Goal: Transaction & Acquisition: Obtain resource

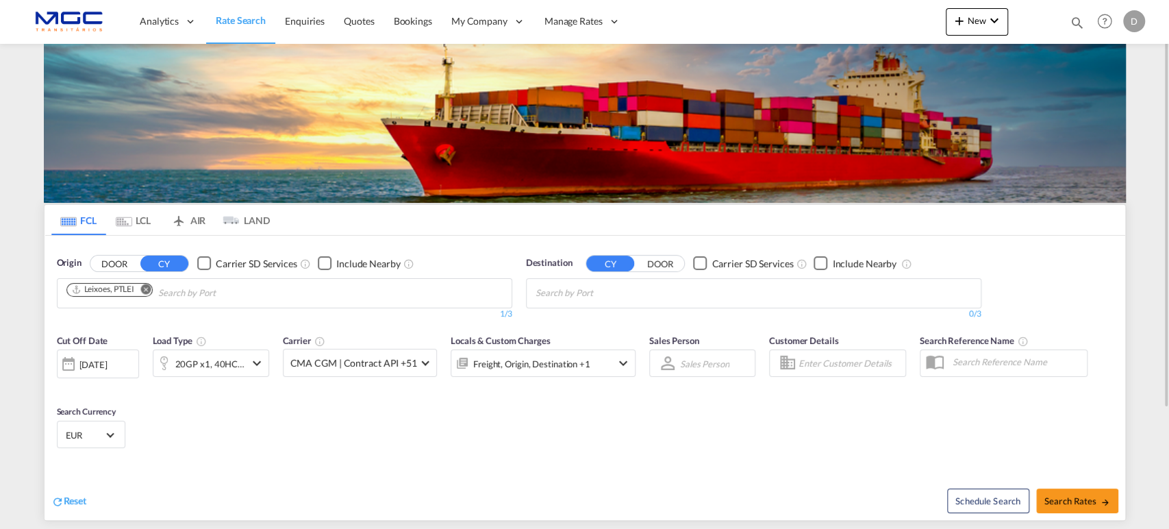
click at [570, 296] on body "Analytics Reports Dashboard Rate Search Enquiries Quotes Bookings" at bounding box center [584, 264] width 1169 height 529
click at [149, 287] on md-icon "Remove" at bounding box center [145, 289] width 10 height 10
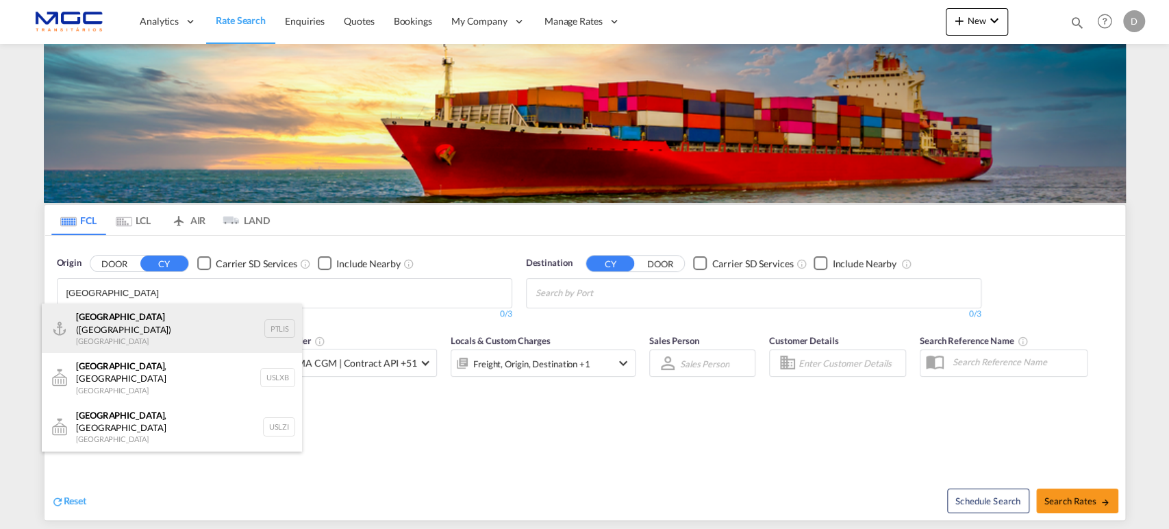
type input "[GEOGRAPHIC_DATA]"
click at [166, 325] on div "[GEOGRAPHIC_DATA] ([GEOGRAPHIC_DATA]) [GEOGRAPHIC_DATA] PTLIS" at bounding box center [172, 327] width 260 height 49
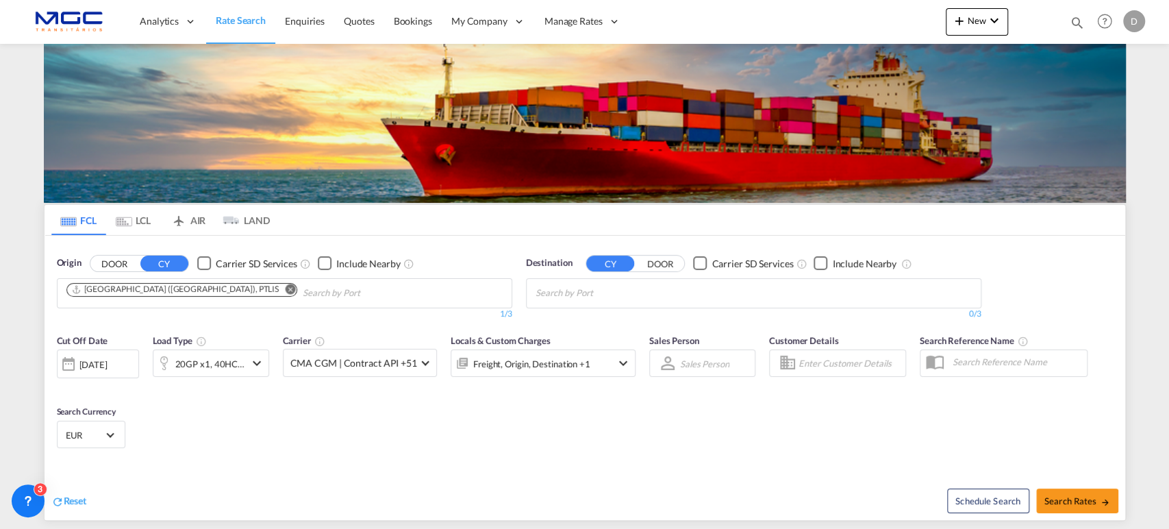
scroll to position [61, 0]
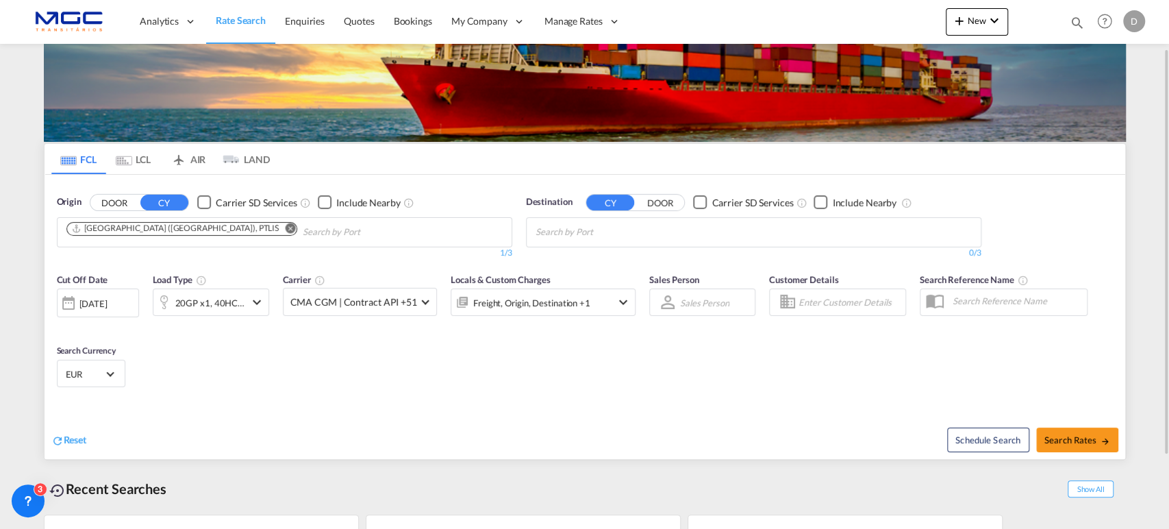
click at [586, 226] on body "Analytics Reports Dashboard Rate Search Enquiries Quotes Bookings" at bounding box center [584, 264] width 1169 height 529
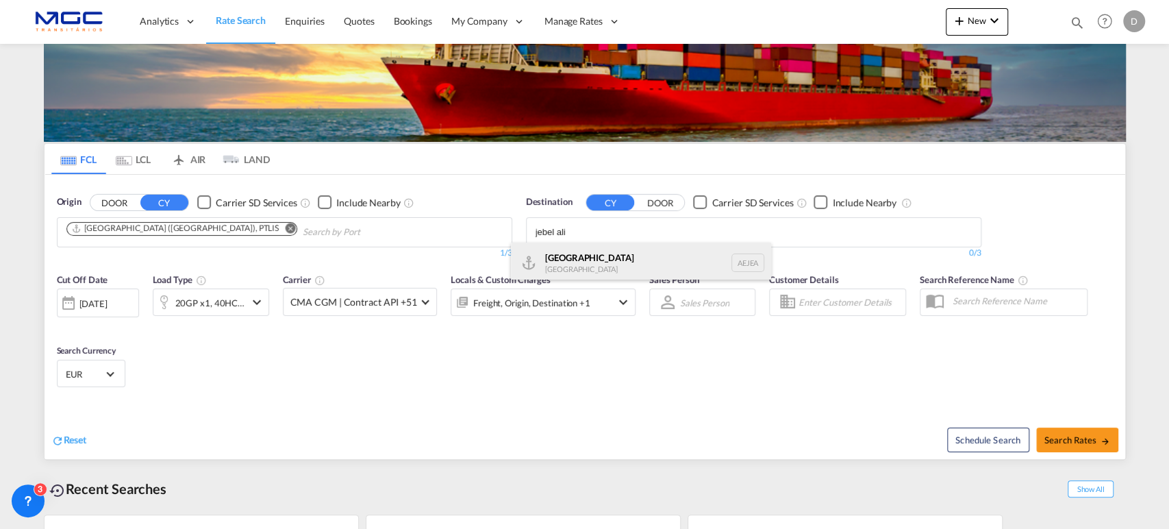
type input "jebel ali"
click at [587, 267] on div "[GEOGRAPHIC_DATA] [GEOGRAPHIC_DATA]" at bounding box center [641, 262] width 260 height 41
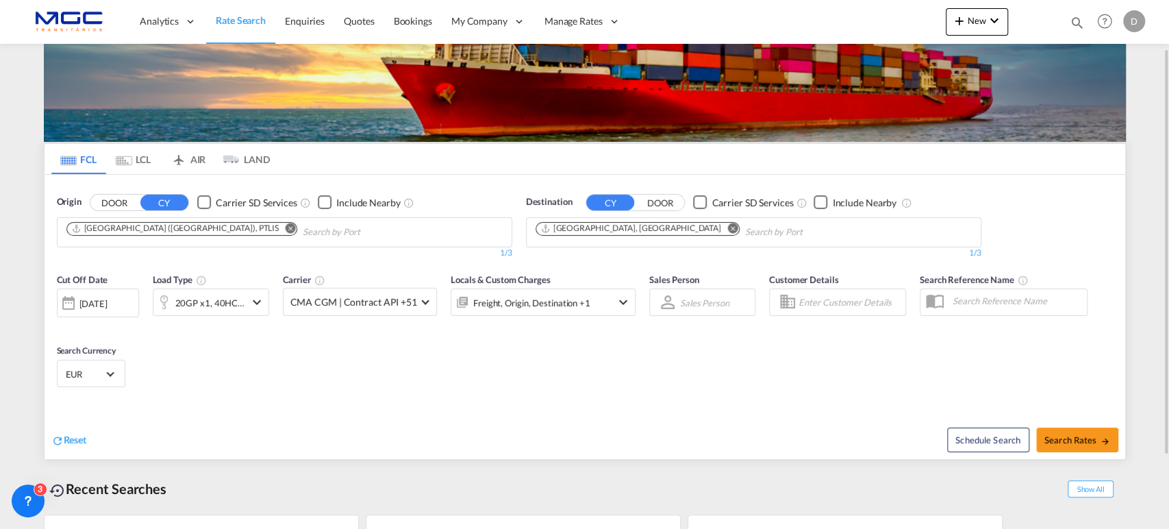
click at [197, 300] on div "20GP x1, 40HC x1" at bounding box center [210, 302] width 70 height 19
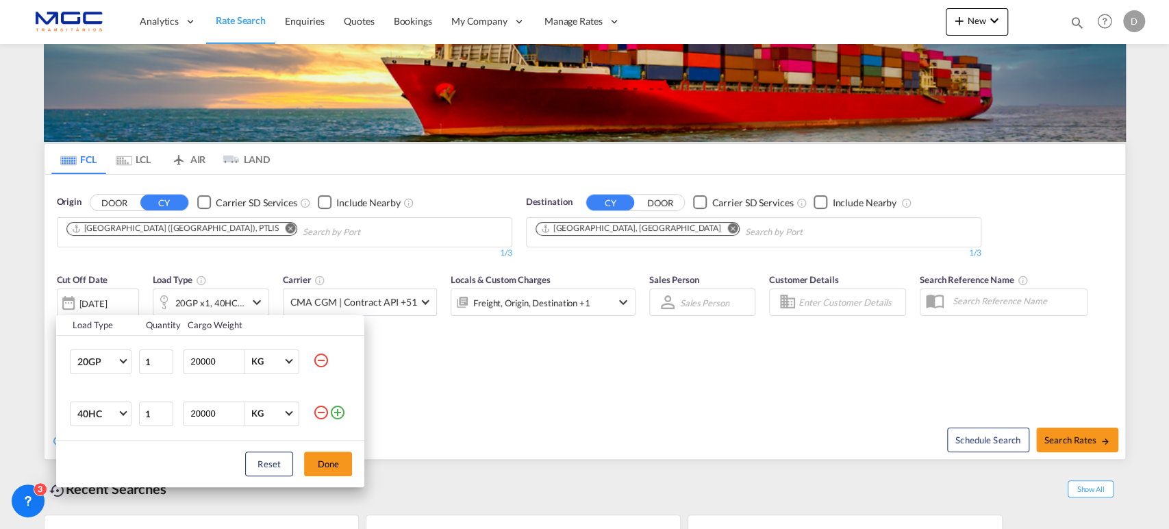
click at [323, 357] on md-icon "icon-minus-circle-outline" at bounding box center [321, 360] width 16 height 16
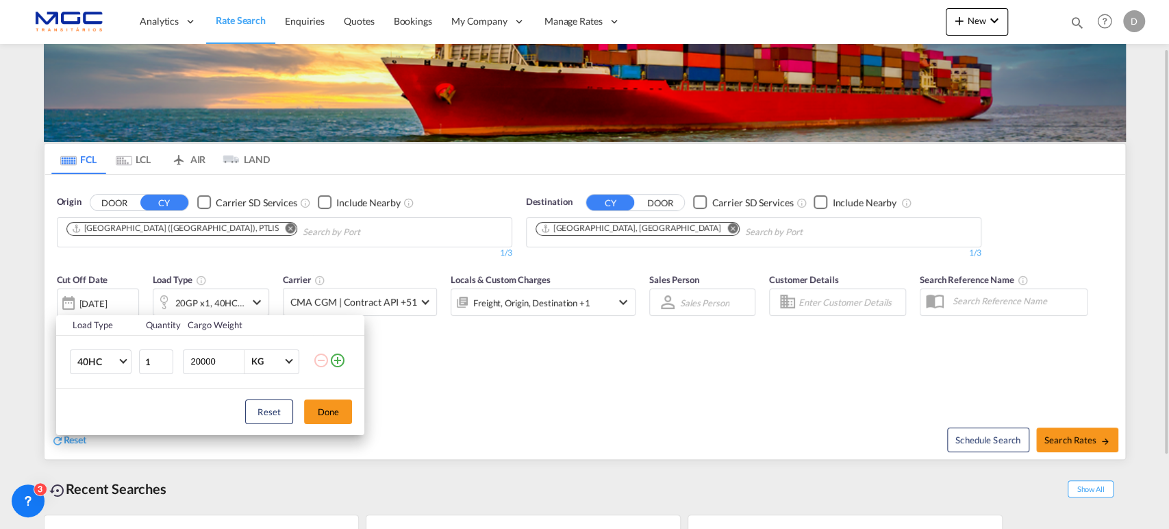
drag, startPoint x: 336, startPoint y: 403, endPoint x: 568, endPoint y: 439, distance: 235.7
click at [336, 403] on button "Done" at bounding box center [328, 411] width 48 height 25
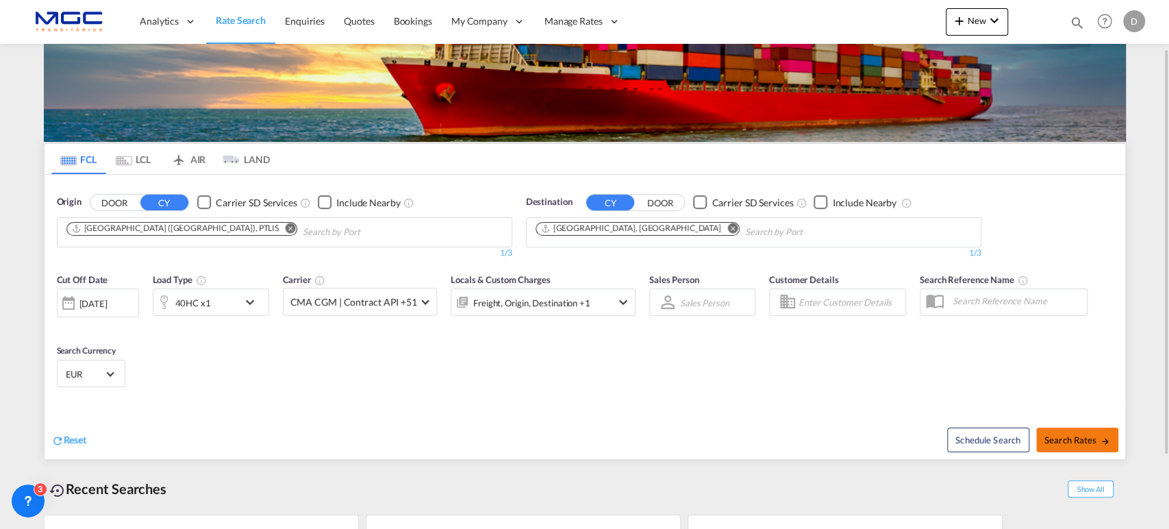
click at [1075, 430] on button "Search Rates" at bounding box center [1077, 439] width 82 height 25
type input "PTLIS to AEJEA / [DATE]"
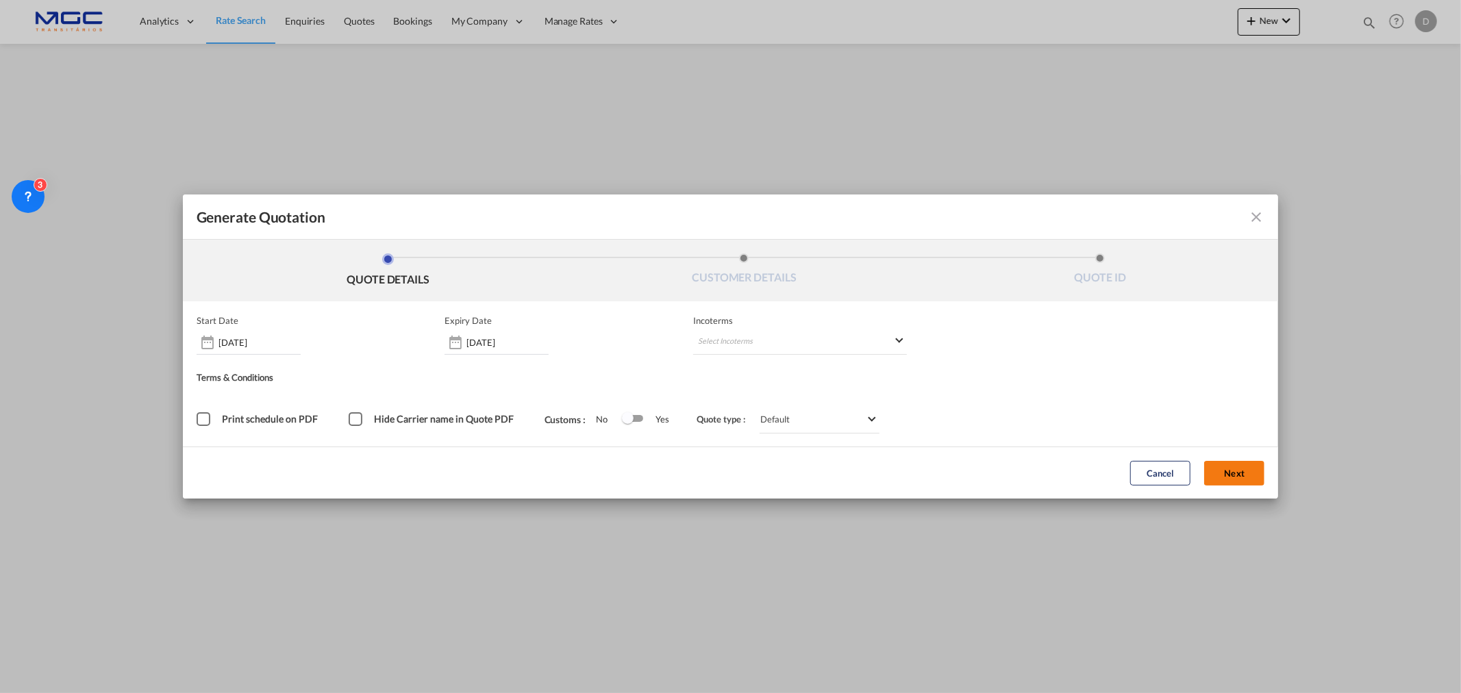
click at [1168, 473] on button "Next" at bounding box center [1234, 473] width 60 height 25
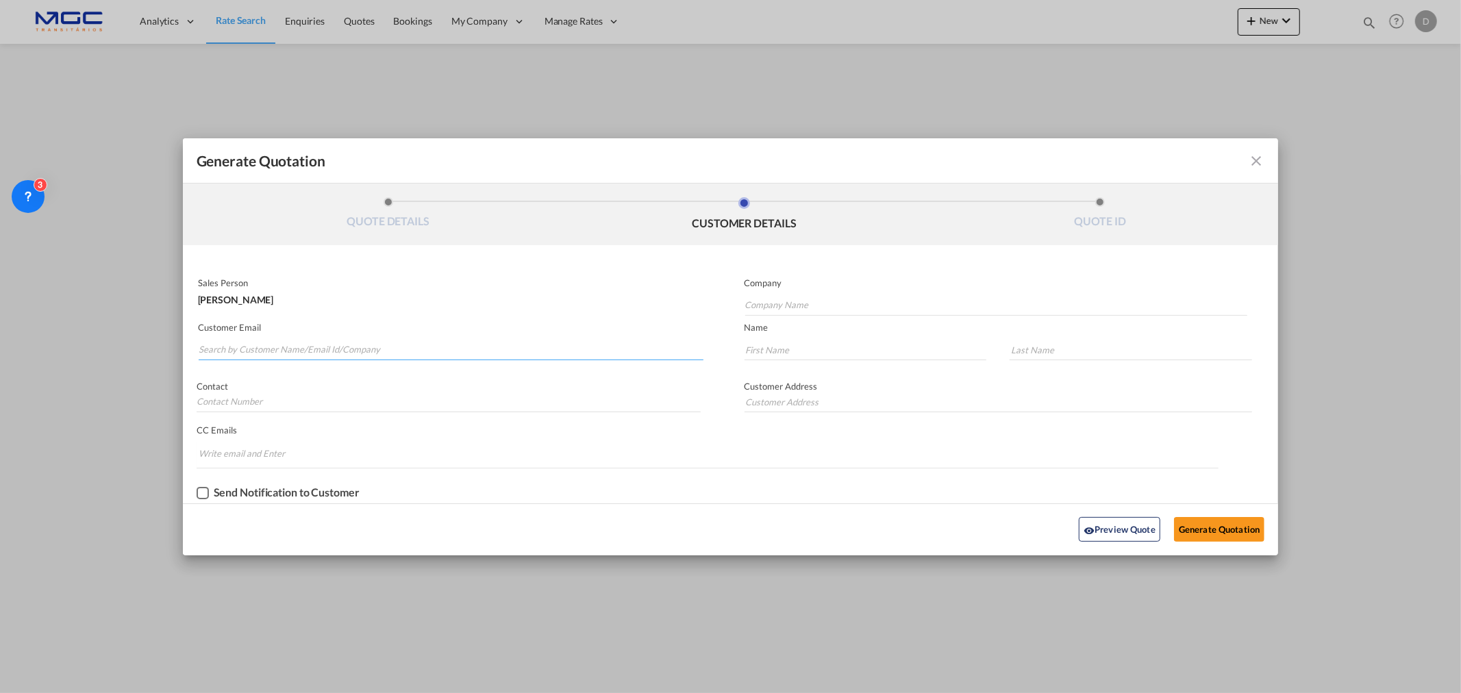
click at [423, 347] on input "Search by Customer Name/Email Id/Company" at bounding box center [451, 350] width 505 height 21
paste input "[EMAIL_ADDRESS][DOMAIN_NAME]>"
type input "[EMAIL_ADDRESS][DOMAIN_NAME]"
click at [781, 301] on input "Company Name" at bounding box center [996, 305] width 502 height 21
type input "SLA"
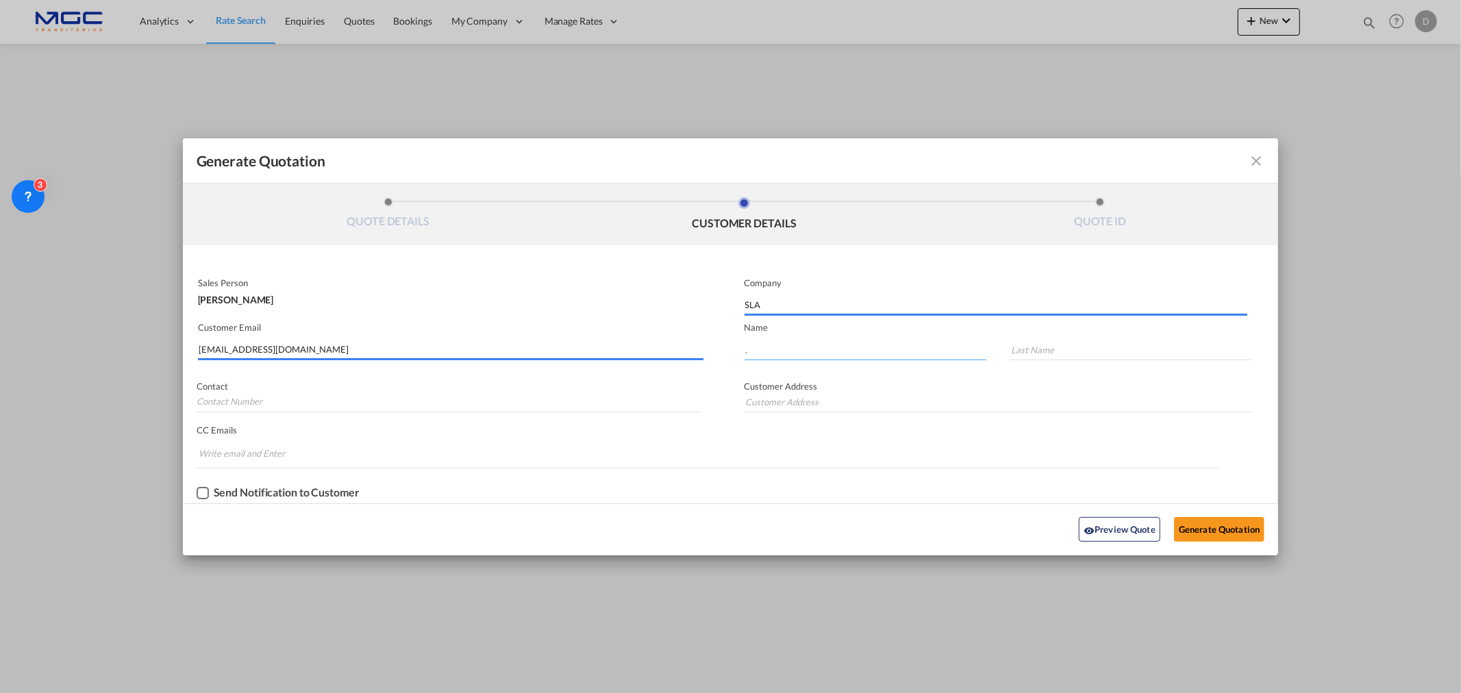
type input "."
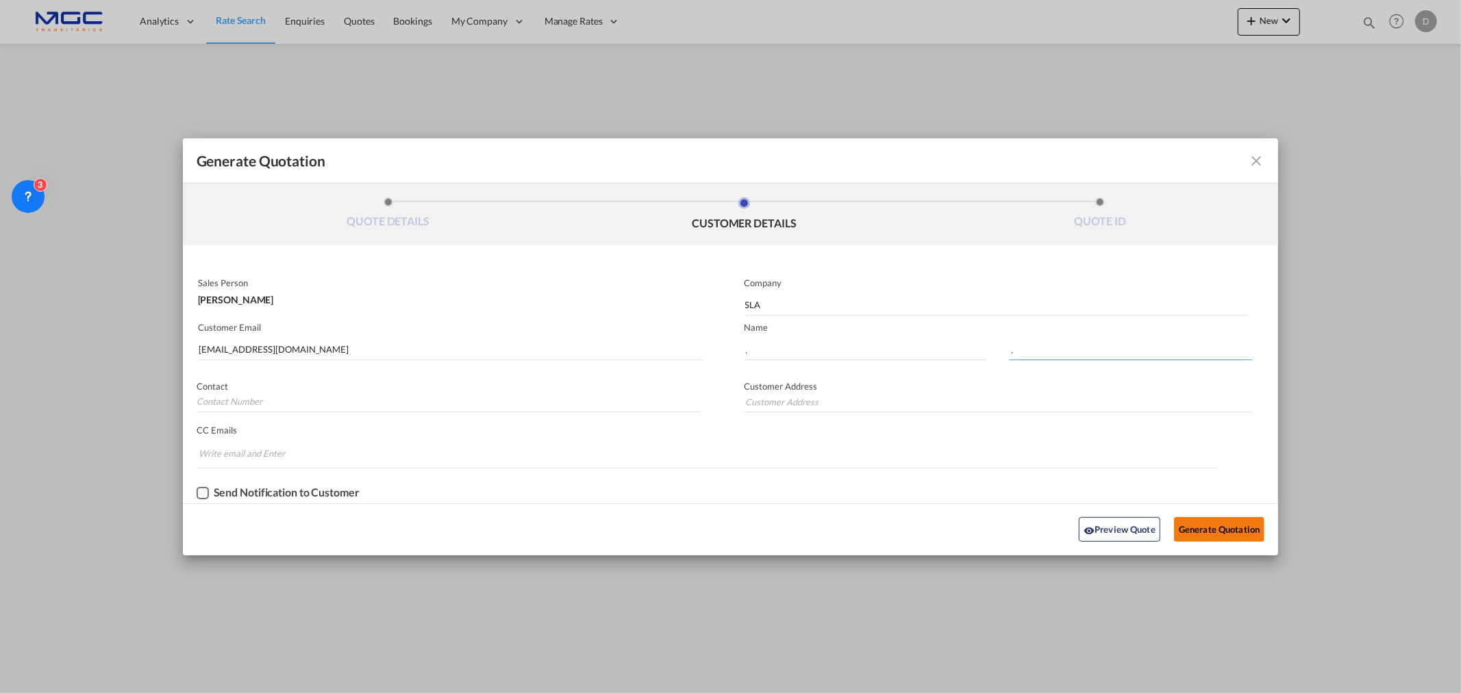
type input "."
click at [1168, 528] on button "Generate Quotation" at bounding box center [1219, 529] width 90 height 25
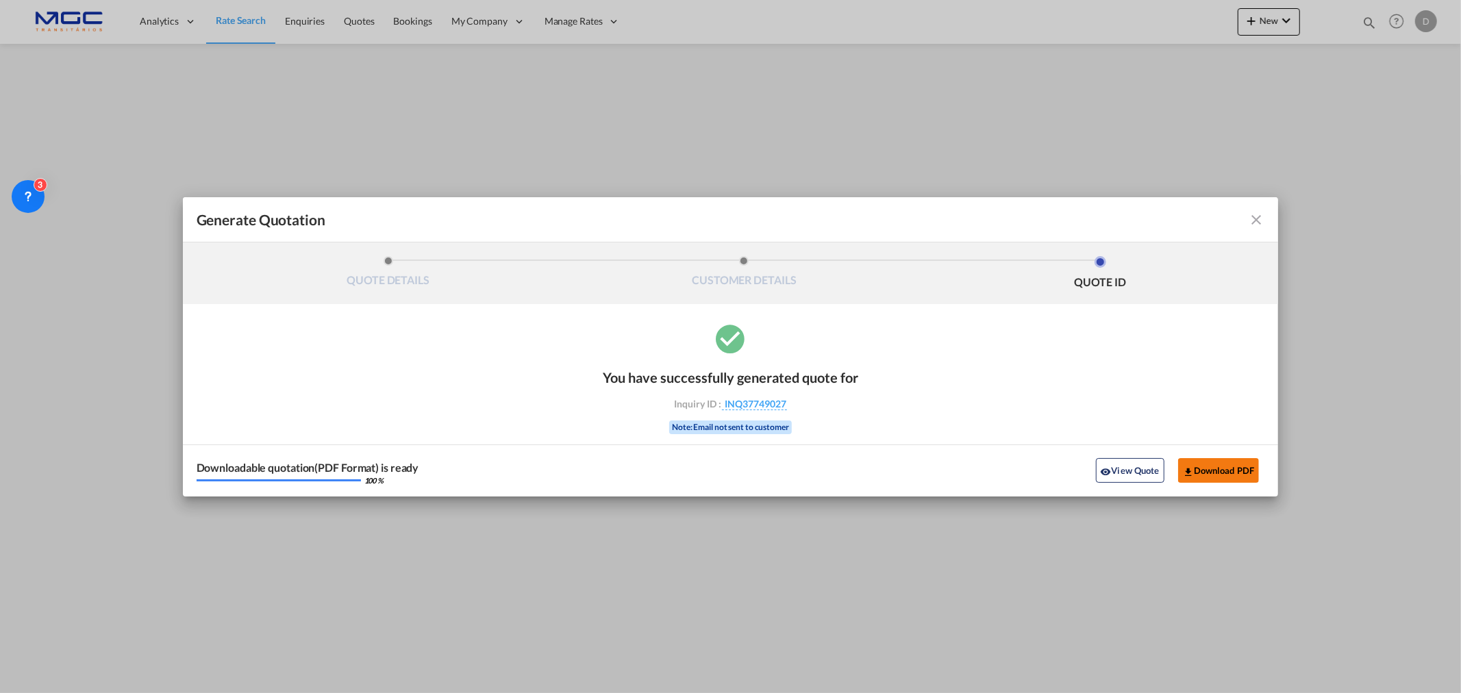
click at [1168, 469] on button "Download PDF" at bounding box center [1218, 470] width 81 height 25
